Goal: Task Accomplishment & Management: Manage account settings

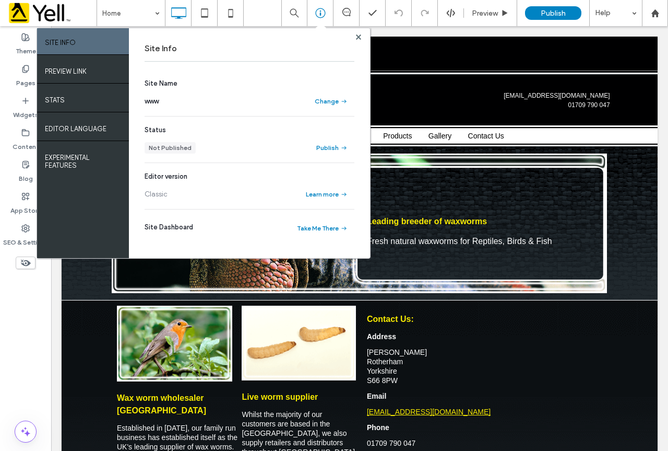
click at [32, 304] on div "Theme Pages Widgets Content Blog App Store SEO & Settings" at bounding box center [25, 238] width 51 height 425
click at [359, 36] on use at bounding box center [358, 36] width 5 height 5
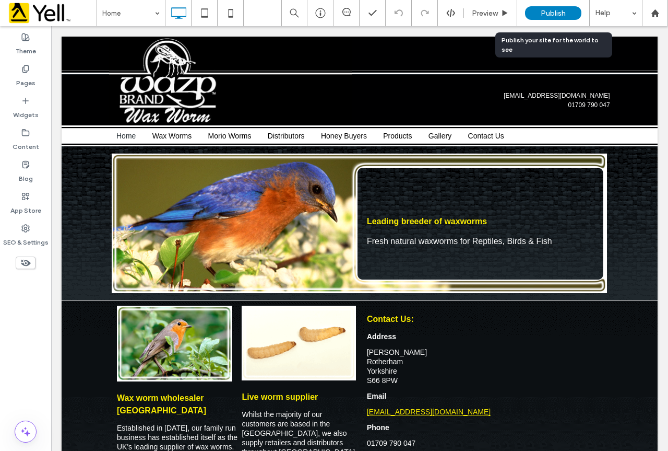
click at [561, 10] on span "Publish" at bounding box center [553, 13] width 25 height 9
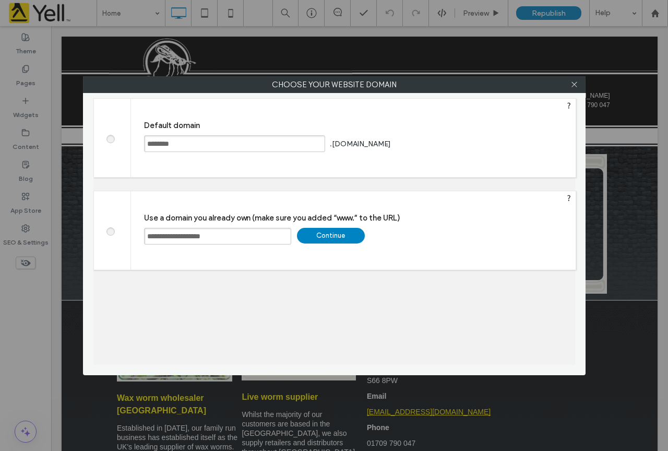
drag, startPoint x: 240, startPoint y: 239, endPoint x: 120, endPoint y: 231, distance: 120.4
click at [120, 231] on div "**********" at bounding box center [334, 230] width 483 height 79
drag, startPoint x: 379, startPoint y: 101, endPoint x: 350, endPoint y: 138, distance: 46.2
click at [350, 138] on div "Default domain ******** .multiscreensite.com Save" at bounding box center [353, 138] width 445 height 78
drag, startPoint x: 172, startPoint y: 158, endPoint x: 167, endPoint y: 158, distance: 5.8
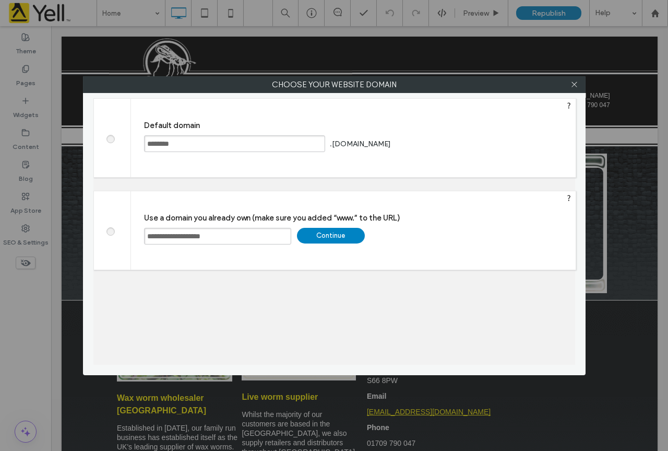
click at [171, 158] on div "Default domain ******** .multiscreensite.com Save" at bounding box center [353, 138] width 445 height 78
click at [110, 140] on span at bounding box center [110, 138] width 0 height 8
click at [450, 146] on div "Save" at bounding box center [433, 144] width 68 height 16
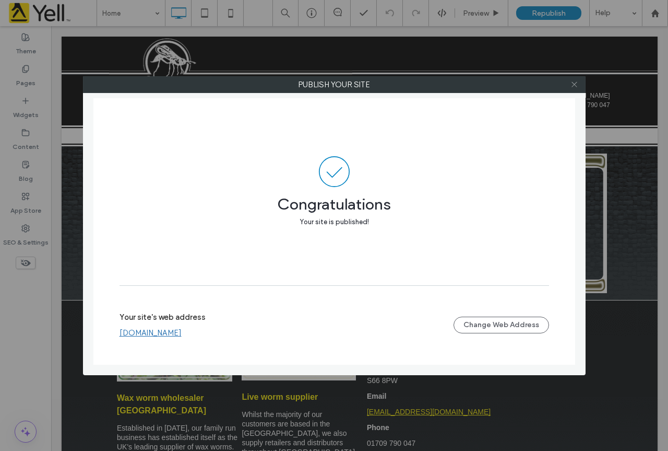
click at [574, 83] on icon at bounding box center [575, 84] width 8 height 8
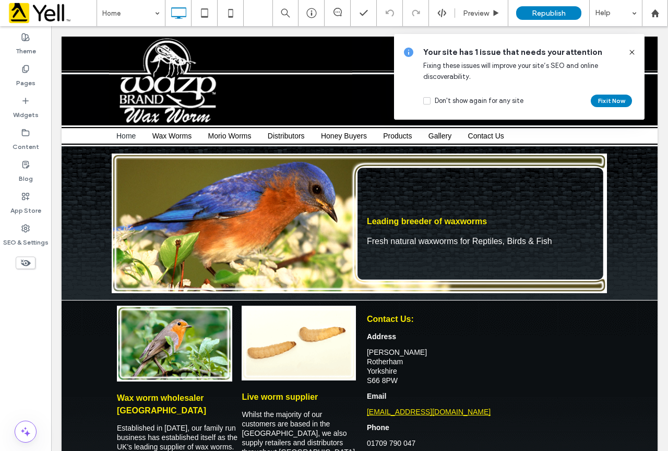
click at [634, 50] on icon at bounding box center [632, 52] width 8 height 8
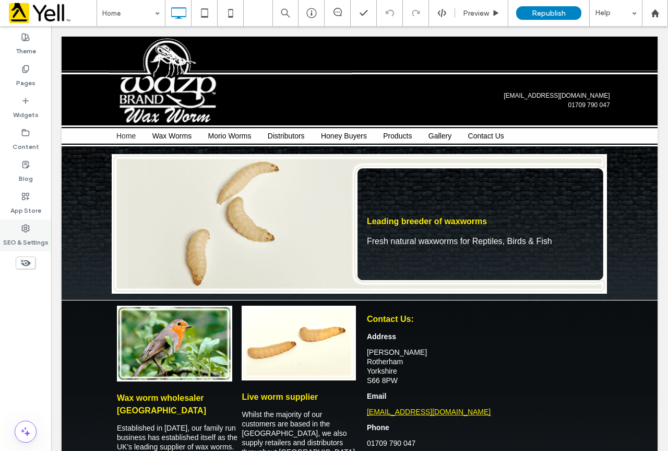
click at [28, 233] on label "SEO & Settings" at bounding box center [25, 239] width 45 height 15
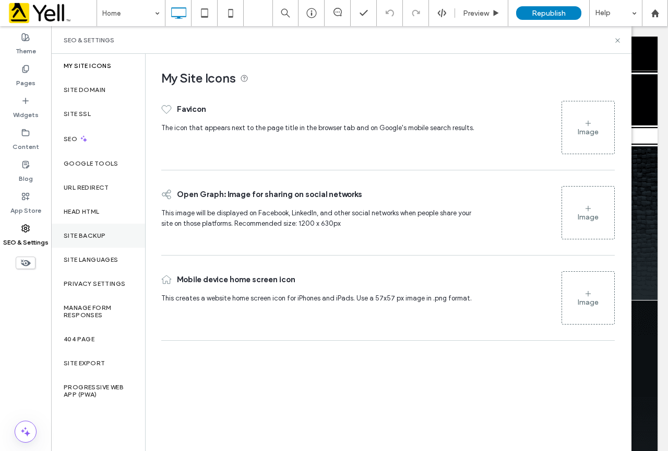
click at [88, 236] on label "Site Backup" at bounding box center [85, 235] width 42 height 7
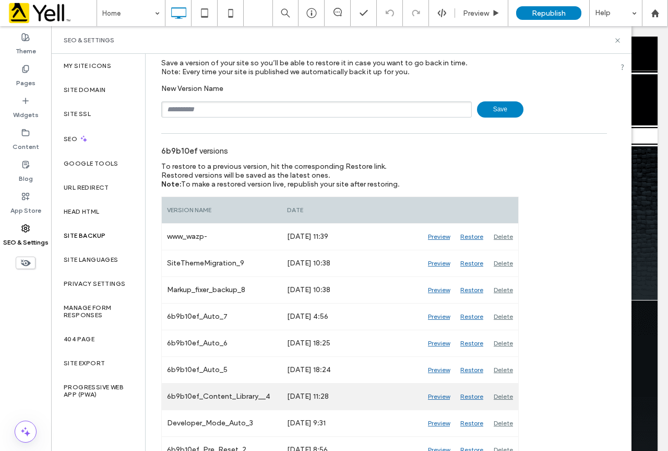
scroll to position [73, 0]
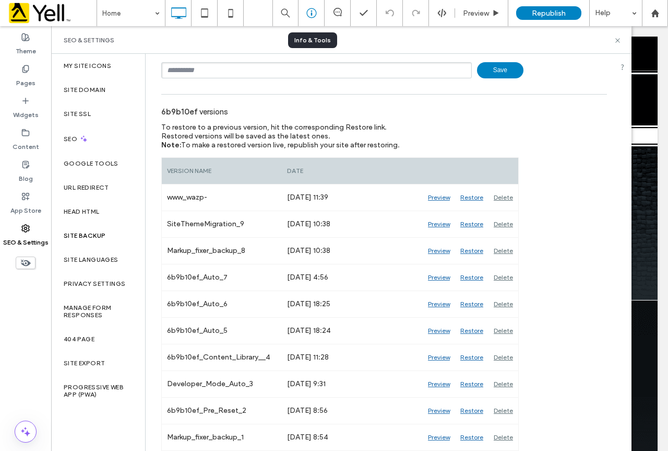
click at [311, 15] on icon at bounding box center [312, 13] width 10 height 10
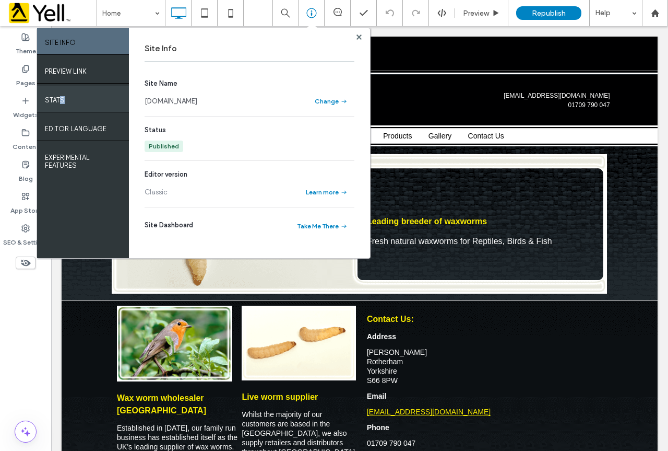
click at [61, 97] on label "STATS" at bounding box center [55, 97] width 20 height 13
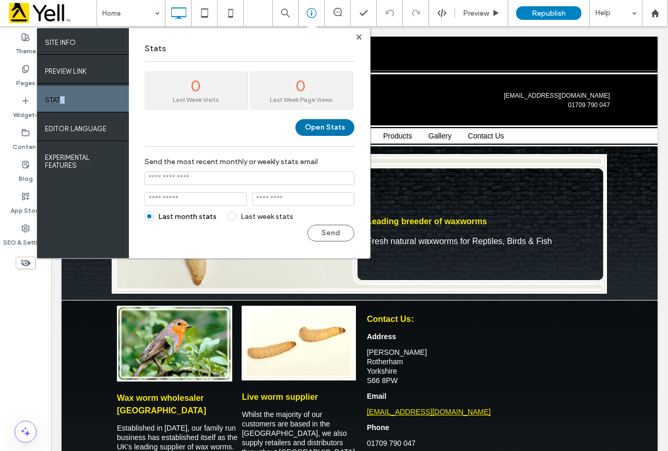
click at [347, 120] on button "Open Stats" at bounding box center [325, 127] width 59 height 17
click at [357, 37] on icon at bounding box center [359, 36] width 5 height 5
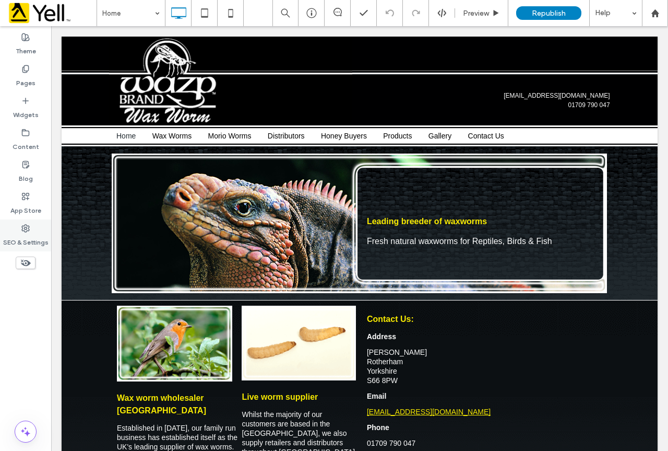
click at [25, 232] on div "SEO & Settings" at bounding box center [25, 235] width 51 height 32
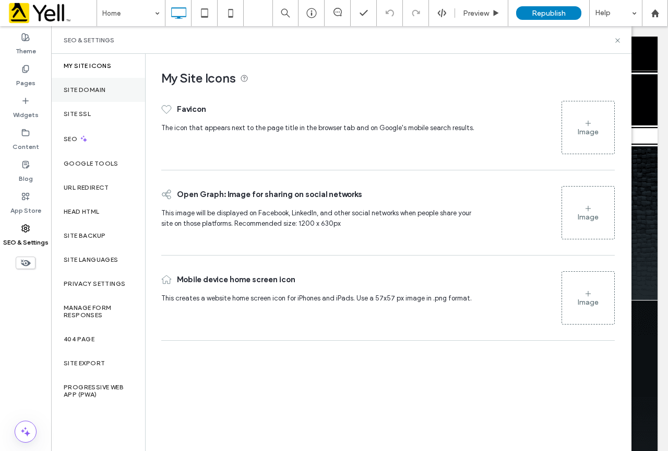
click at [99, 88] on label "Site Domain" at bounding box center [85, 89] width 42 height 7
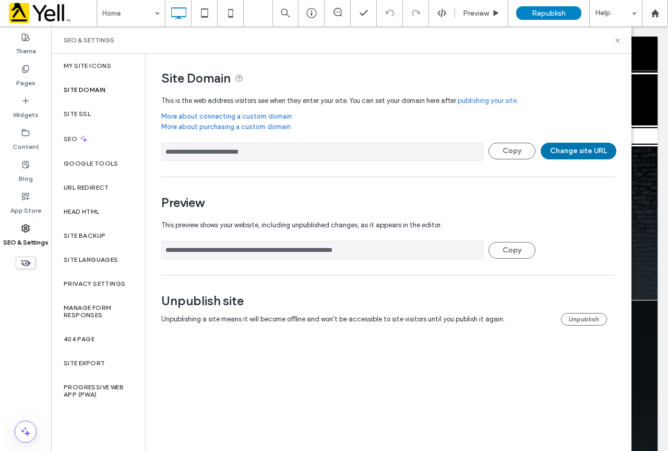
click at [568, 154] on button "Change site URL" at bounding box center [579, 151] width 76 height 17
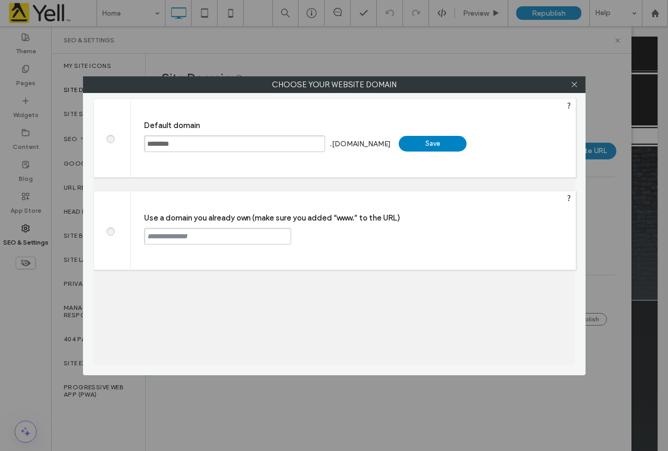
click at [110, 229] on span at bounding box center [110, 230] width 0 height 8
click at [110, 232] on span at bounding box center [110, 230] width 0 height 8
drag, startPoint x: 173, startPoint y: 243, endPoint x: 178, endPoint y: 238, distance: 6.6
click at [177, 238] on input "text" at bounding box center [217, 236] width 147 height 17
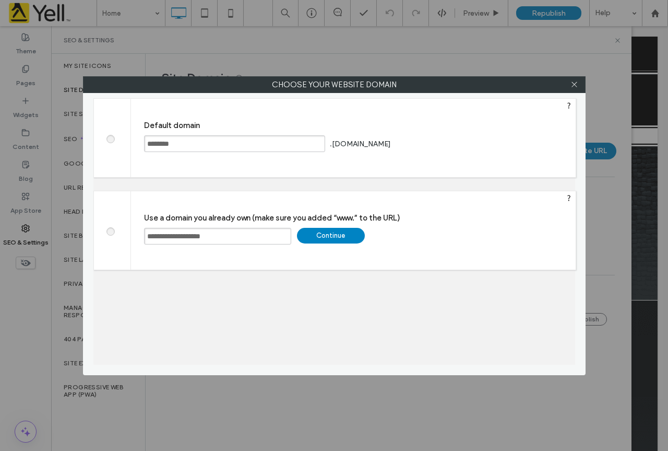
type input "**********"
drag, startPoint x: 370, startPoint y: 235, endPoint x: 376, endPoint y: 237, distance: 6.0
click at [374, 237] on div "**********" at bounding box center [353, 230] width 445 height 78
click at [355, 235] on div "Continue" at bounding box center [331, 236] width 68 height 16
type input "**********"
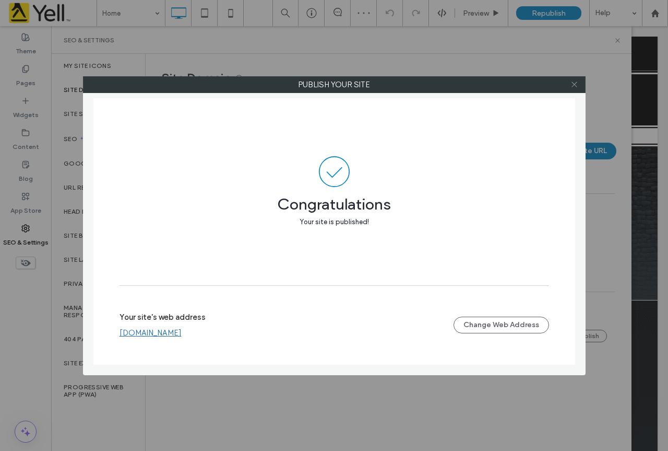
click at [576, 83] on icon at bounding box center [575, 84] width 8 height 8
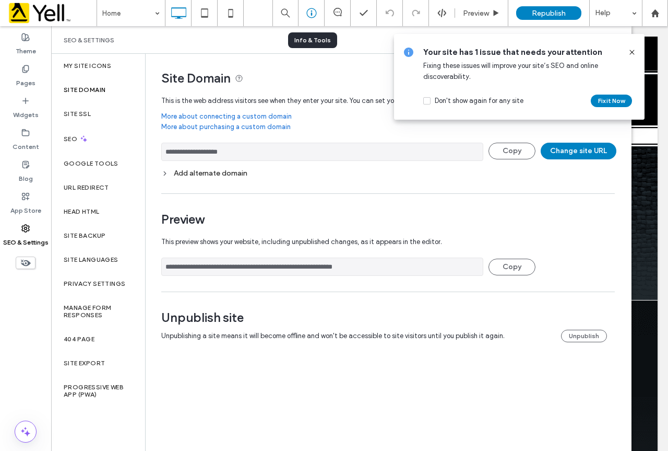
click at [305, 13] on div at bounding box center [312, 13] width 26 height 10
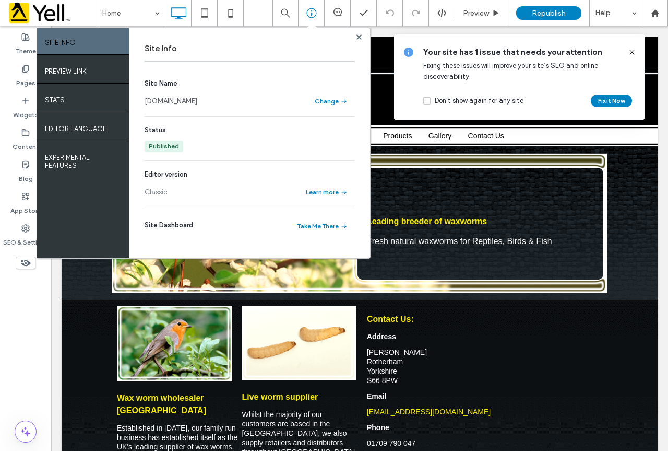
click at [196, 103] on link "www.wazp-brand.co.uk" at bounding box center [171, 101] width 53 height 10
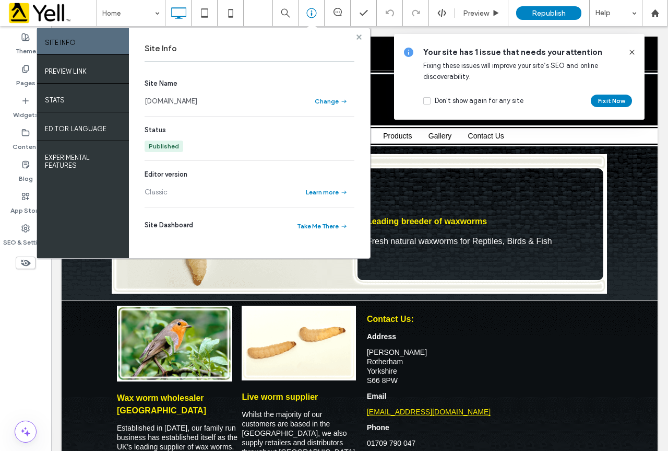
click at [357, 38] on use at bounding box center [359, 36] width 5 height 5
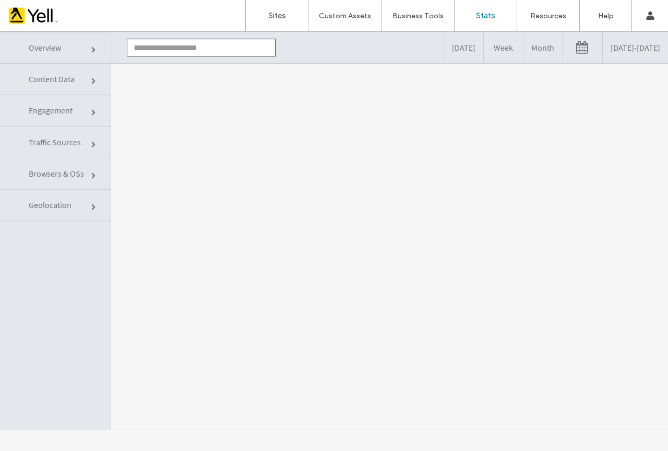
type input "********"
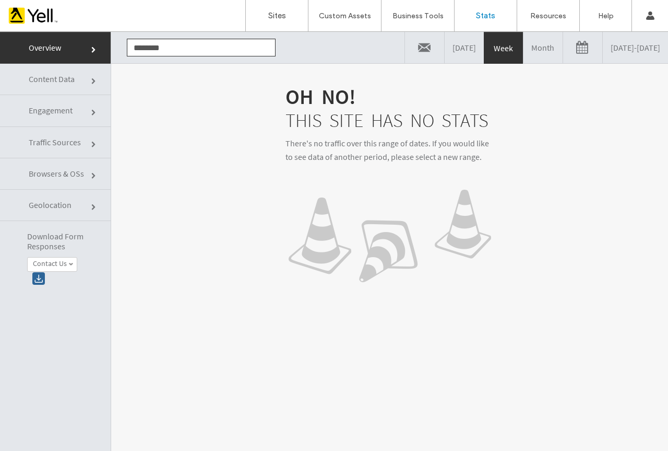
click at [610, 48] on link "[DATE] - [DATE]" at bounding box center [635, 47] width 65 height 31
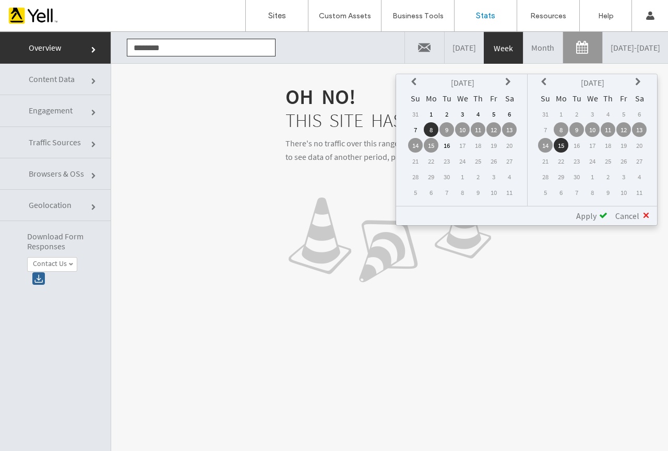
click at [416, 83] on icon at bounding box center [415, 82] width 8 height 8
click at [416, 84] on icon at bounding box center [415, 82] width 8 height 8
click at [415, 85] on icon at bounding box center [415, 82] width 8 height 8
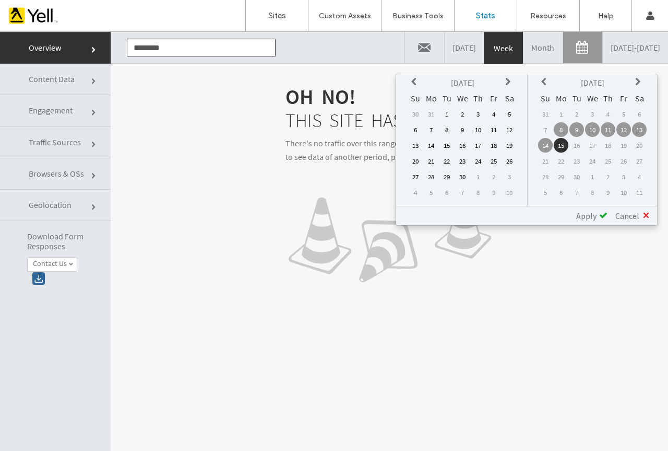
click at [415, 85] on icon at bounding box center [415, 82] width 8 height 8
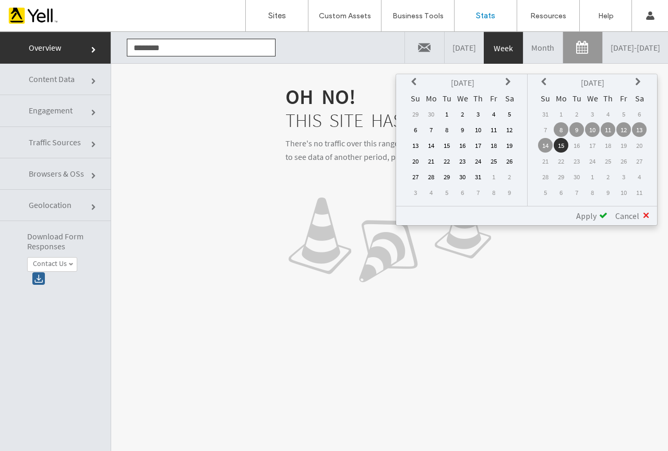
click at [415, 85] on icon at bounding box center [415, 82] width 8 height 8
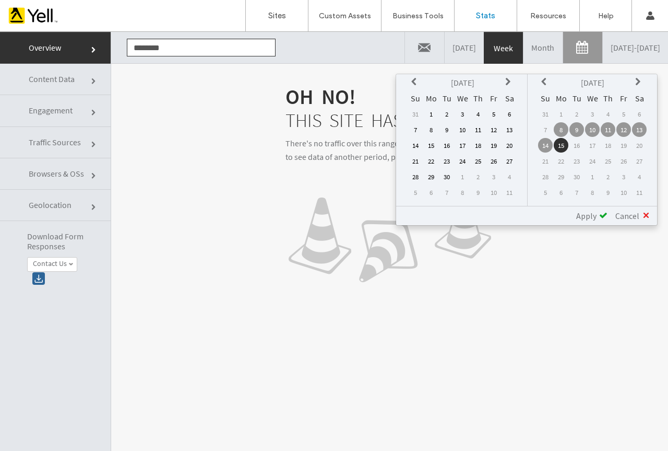
click at [415, 85] on icon at bounding box center [415, 82] width 8 height 8
click at [603, 46] on link "[DATE] - [DATE]" at bounding box center [635, 47] width 65 height 31
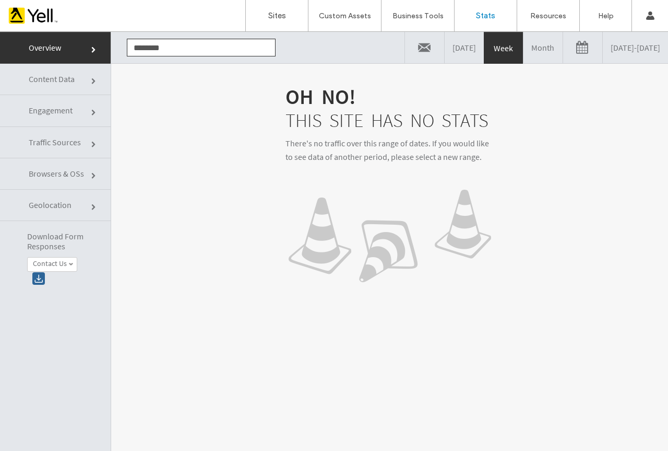
click at [603, 45] on link "[DATE] - [DATE]" at bounding box center [635, 47] width 65 height 31
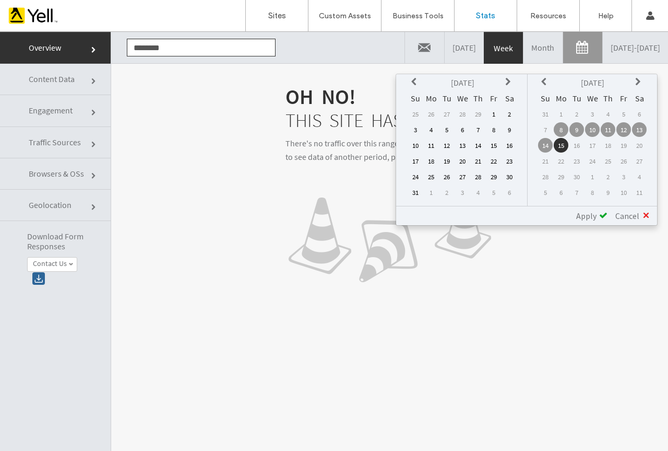
click at [419, 79] on icon at bounding box center [415, 82] width 8 height 8
click at [419, 80] on icon at bounding box center [415, 82] width 8 height 8
click at [420, 80] on th at bounding box center [415, 82] width 15 height 15
click at [418, 80] on icon at bounding box center [415, 82] width 8 height 8
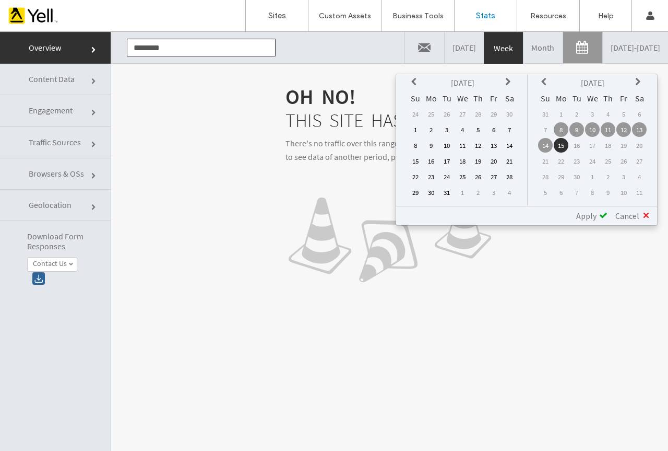
click at [418, 80] on icon at bounding box center [415, 82] width 8 height 8
click at [418, 82] on icon at bounding box center [415, 82] width 8 height 8
click at [418, 83] on icon at bounding box center [415, 82] width 8 height 8
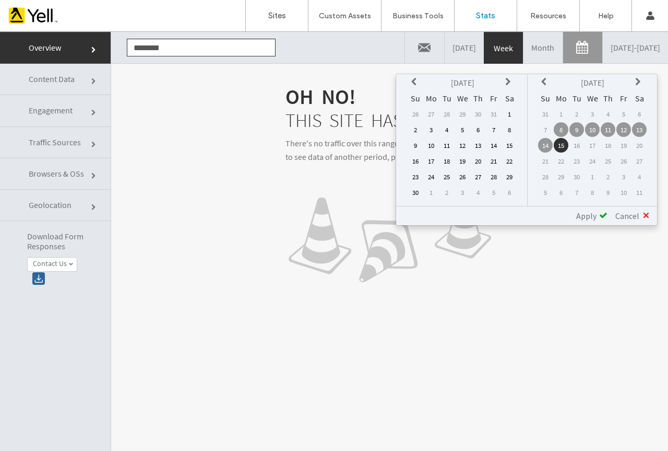
click at [418, 83] on icon at bounding box center [415, 82] width 8 height 8
click at [418, 81] on icon at bounding box center [415, 82] width 8 height 8
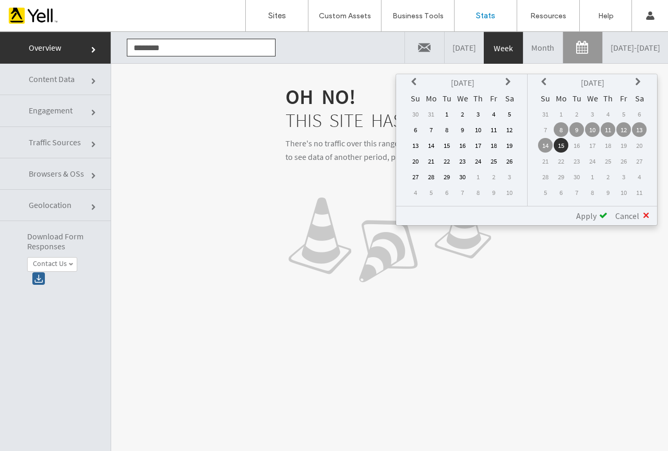
click at [418, 81] on icon at bounding box center [415, 82] width 8 height 8
click at [418, 83] on icon at bounding box center [415, 82] width 8 height 8
click at [418, 82] on icon at bounding box center [415, 82] width 8 height 8
click at [419, 81] on icon at bounding box center [415, 82] width 8 height 8
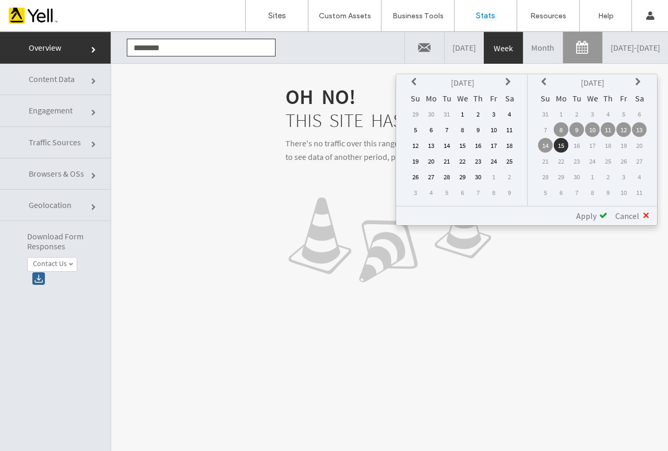
click at [473, 80] on th "[DATE]" at bounding box center [462, 82] width 77 height 15
click at [416, 86] on th at bounding box center [415, 82] width 15 height 15
click at [416, 87] on th at bounding box center [415, 82] width 15 height 15
click at [415, 86] on th at bounding box center [415, 82] width 15 height 15
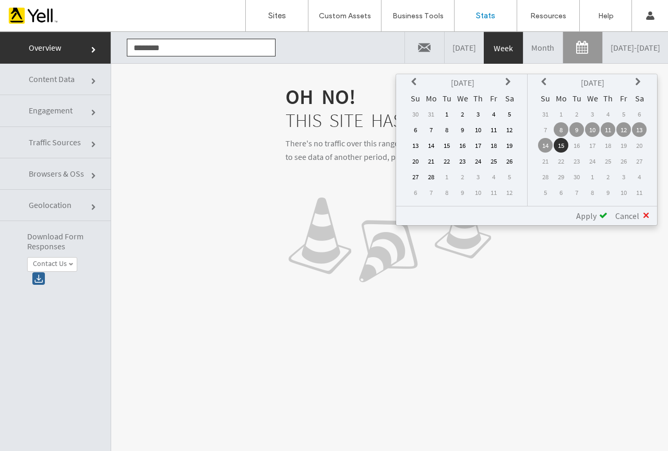
click at [415, 86] on th at bounding box center [415, 82] width 15 height 15
click at [414, 87] on th at bounding box center [415, 82] width 15 height 15
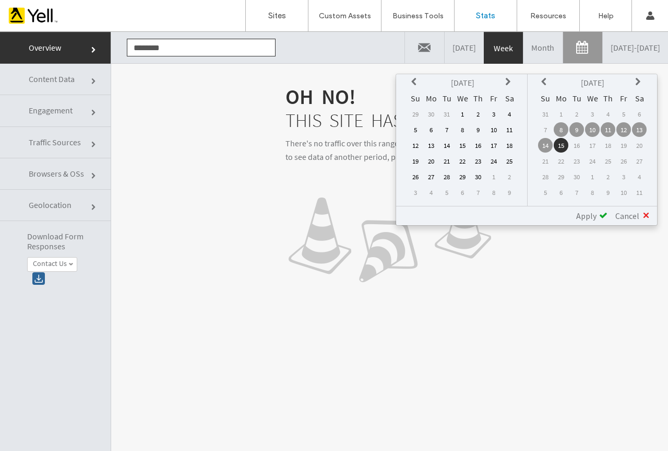
click at [414, 87] on th at bounding box center [415, 82] width 15 height 15
click at [414, 88] on th at bounding box center [415, 82] width 15 height 15
click at [413, 88] on th at bounding box center [415, 82] width 15 height 15
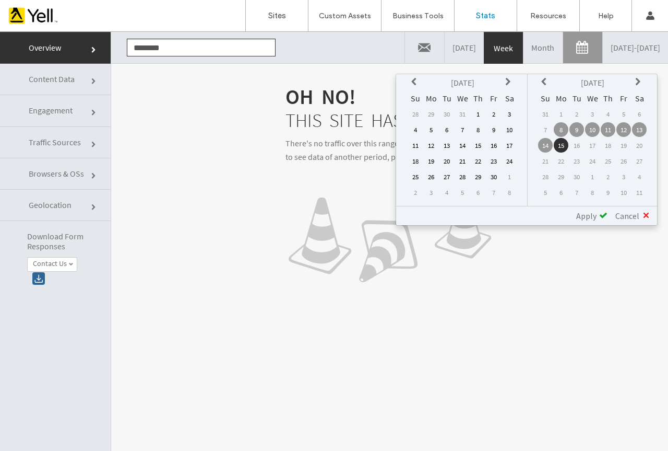
click at [413, 88] on th at bounding box center [415, 82] width 15 height 15
click at [413, 87] on th at bounding box center [415, 82] width 15 height 15
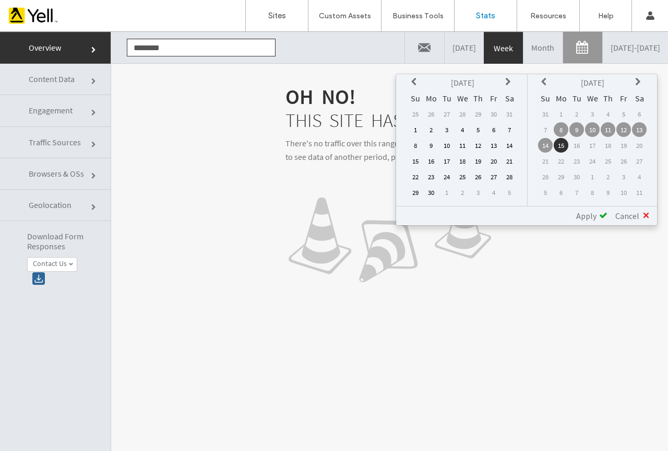
click at [413, 87] on th at bounding box center [415, 82] width 15 height 15
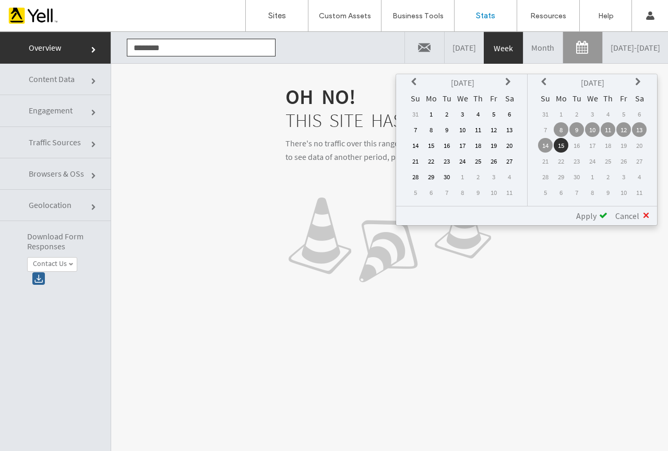
click at [413, 87] on th at bounding box center [415, 82] width 15 height 15
click at [414, 87] on th at bounding box center [415, 82] width 15 height 15
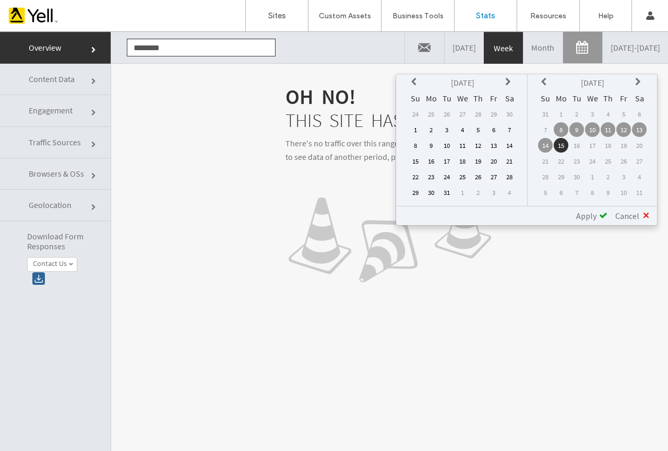
click at [414, 87] on th at bounding box center [415, 82] width 15 height 15
click at [415, 87] on th at bounding box center [415, 82] width 15 height 15
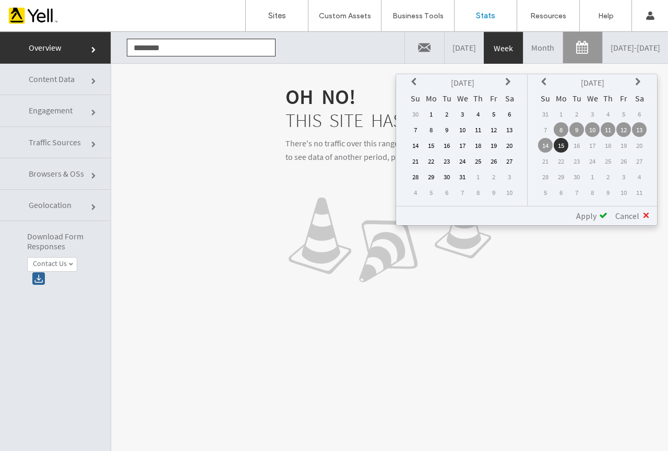
click at [415, 87] on th at bounding box center [415, 82] width 15 height 15
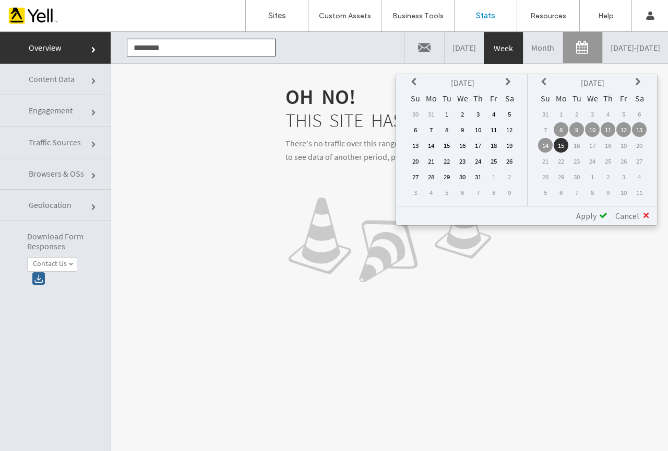
click at [415, 87] on th at bounding box center [415, 82] width 15 height 15
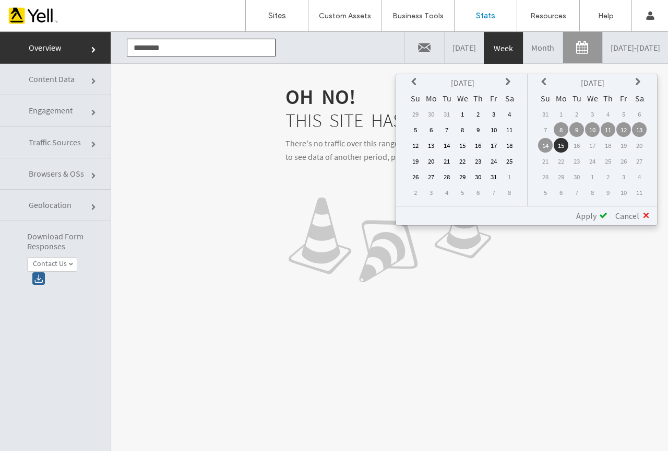
click at [415, 87] on th at bounding box center [415, 82] width 15 height 15
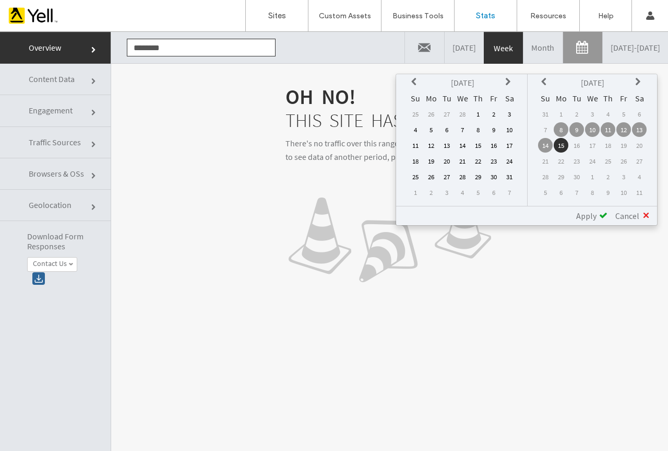
click at [415, 87] on th at bounding box center [415, 82] width 15 height 15
click at [416, 87] on th at bounding box center [415, 82] width 15 height 15
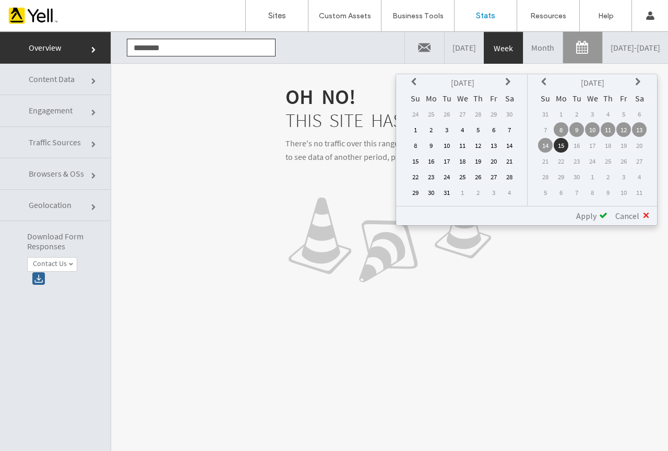
click at [416, 87] on th at bounding box center [415, 82] width 15 height 15
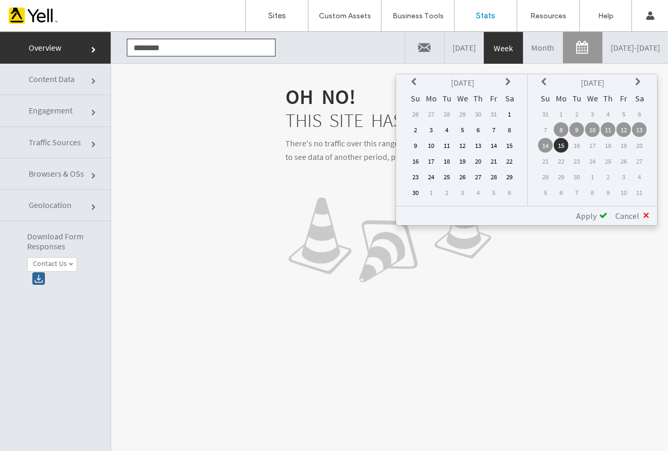
click at [416, 87] on th at bounding box center [415, 82] width 15 height 15
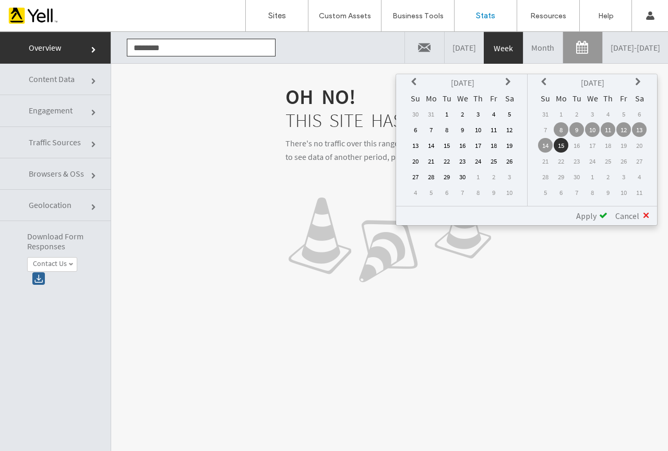
click at [416, 87] on th at bounding box center [415, 82] width 15 height 15
click at [513, 114] on td "1" at bounding box center [509, 114] width 15 height 15
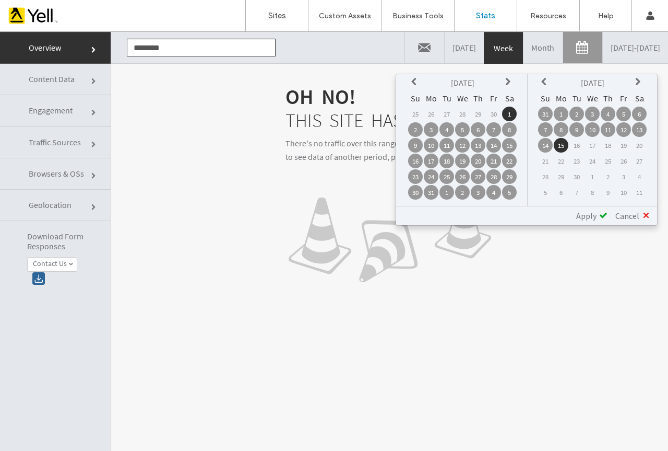
click at [584, 214] on span "Apply" at bounding box center [586, 215] width 20 height 10
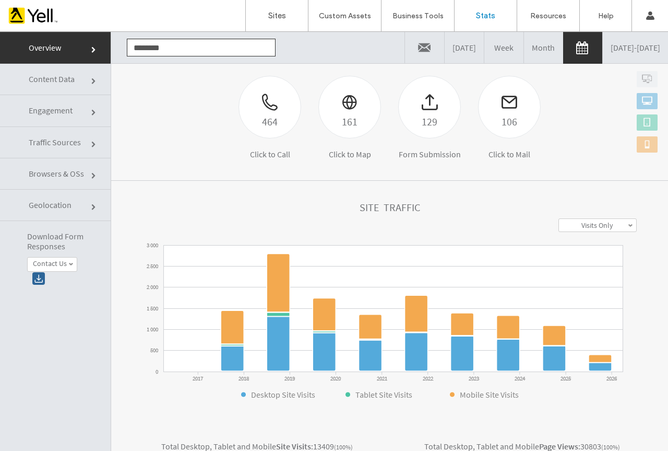
scroll to position [157, 0]
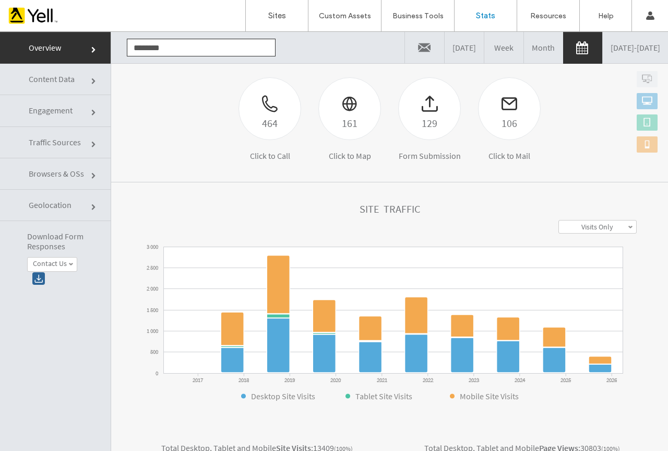
click at [620, 49] on link "[DATE] - [DATE]" at bounding box center [635, 47] width 65 height 31
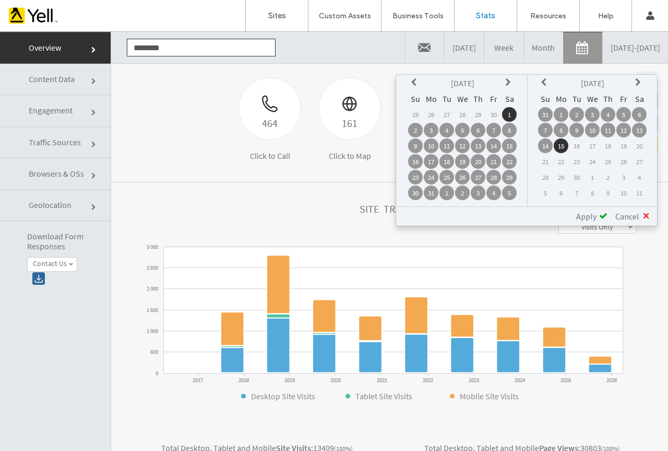
click at [508, 83] on icon at bounding box center [509, 82] width 8 height 8
click at [524, 44] on link "Month" at bounding box center [543, 47] width 39 height 31
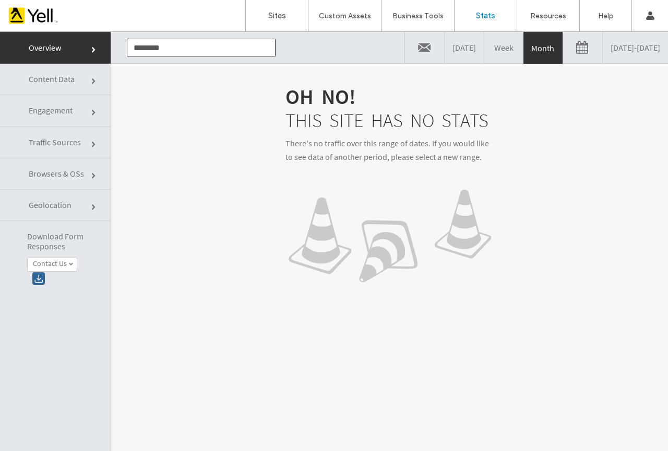
click at [605, 45] on link "[DATE] - [DATE]" at bounding box center [635, 47] width 65 height 31
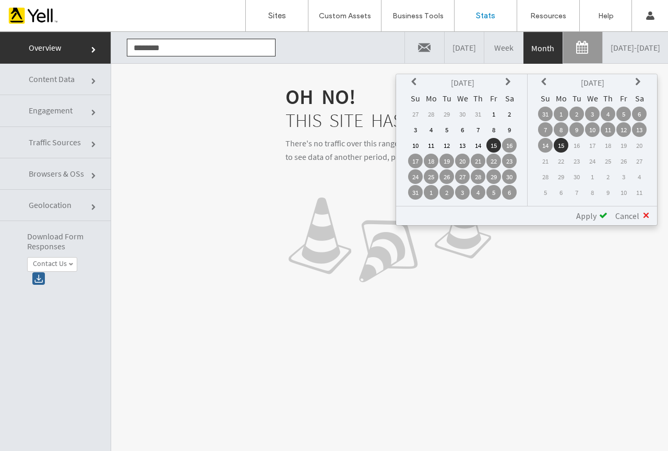
click at [419, 84] on icon at bounding box center [415, 82] width 8 height 8
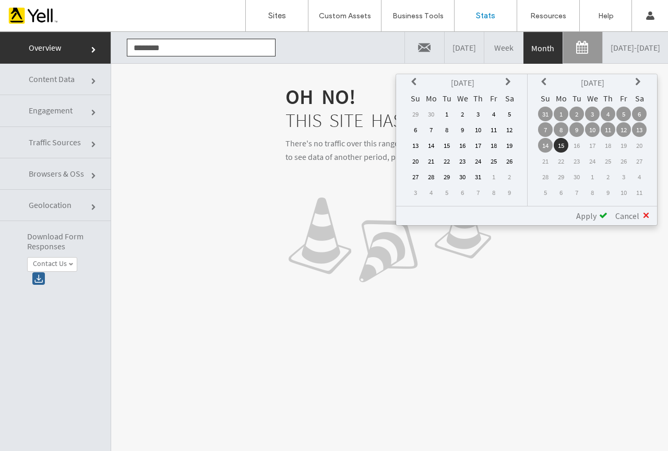
click at [418, 86] on icon at bounding box center [415, 82] width 8 height 8
click at [418, 86] on th at bounding box center [415, 82] width 15 height 15
click at [416, 85] on icon at bounding box center [415, 82] width 8 height 8
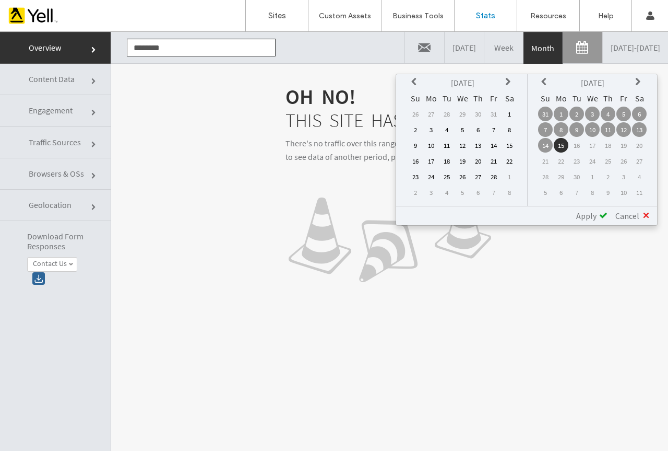
click at [416, 85] on icon at bounding box center [415, 82] width 8 height 8
click at [510, 79] on icon at bounding box center [509, 82] width 8 height 8
click at [464, 114] on td "1" at bounding box center [462, 114] width 15 height 15
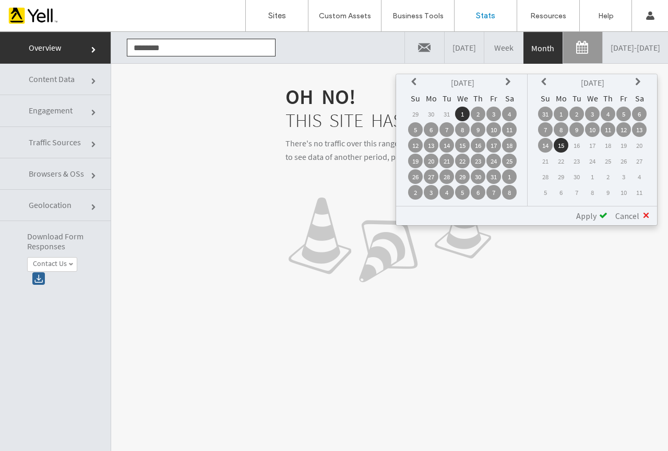
click at [594, 217] on span "Apply" at bounding box center [586, 215] width 20 height 10
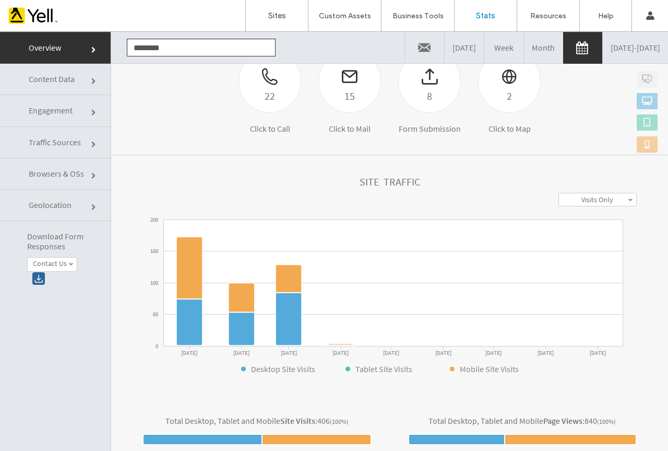
scroll to position [209, 0]
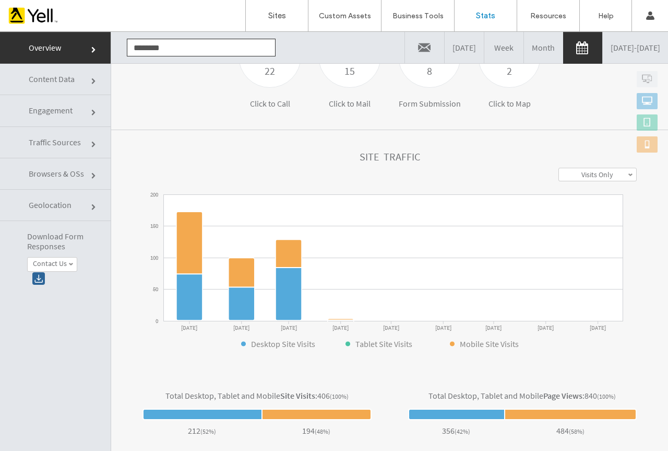
click at [608, 46] on link "[DATE] - [DATE]" at bounding box center [635, 47] width 65 height 31
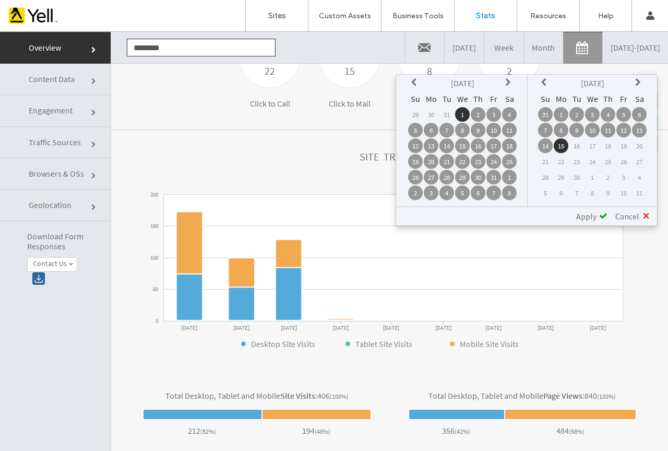
click at [508, 85] on icon at bounding box center [509, 82] width 8 height 8
click at [509, 85] on icon at bounding box center [509, 82] width 8 height 8
click at [513, 112] on td "1" at bounding box center [509, 114] width 15 height 15
click at [545, 85] on icon at bounding box center [545, 82] width 8 height 8
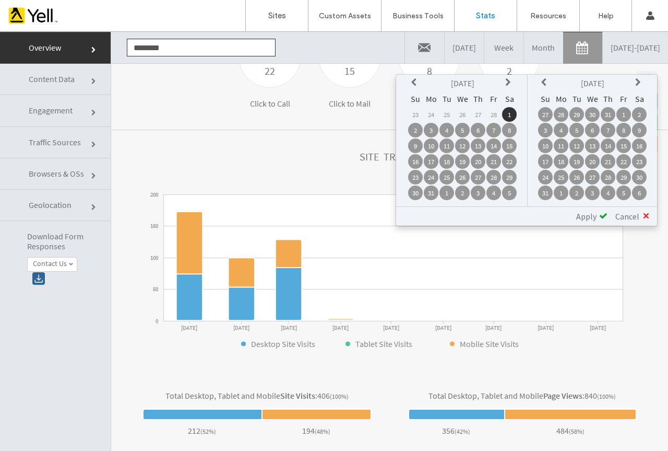
click at [547, 86] on icon at bounding box center [545, 82] width 8 height 8
click at [548, 86] on icon at bounding box center [545, 82] width 8 height 8
click at [548, 84] on icon at bounding box center [545, 82] width 8 height 8
click at [610, 115] on td "1" at bounding box center [608, 114] width 15 height 15
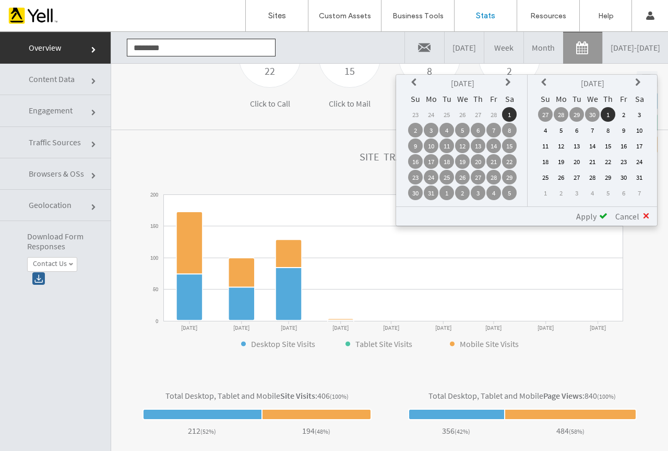
click at [591, 216] on span "Apply" at bounding box center [586, 216] width 20 height 10
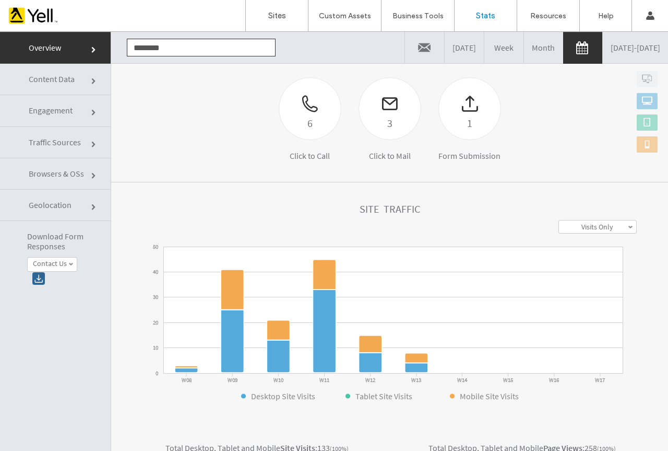
scroll to position [261, 0]
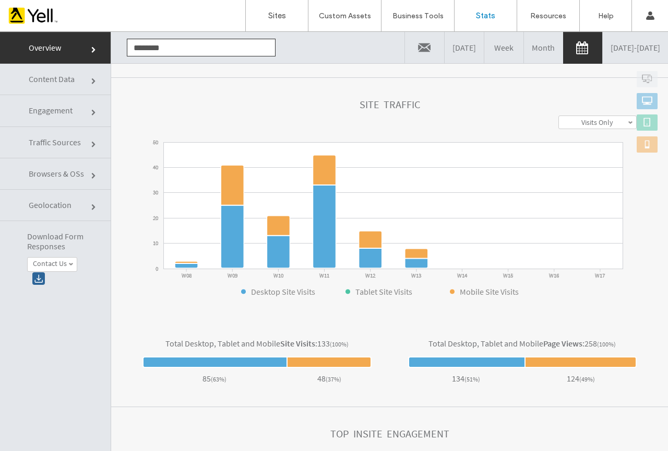
click at [42, 16] on div at bounding box center [67, 15] width 119 height 17
